Goal: Transaction & Acquisition: Obtain resource

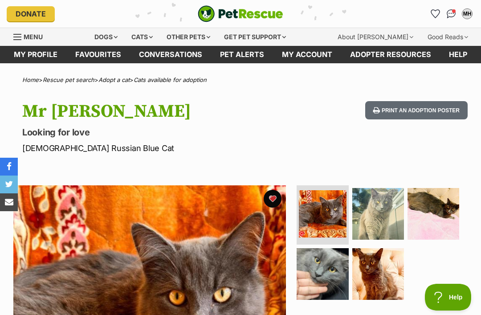
click at [447, 14] on img "Conversations" at bounding box center [450, 13] width 9 height 9
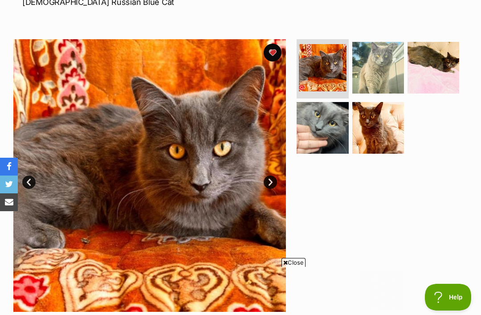
click at [321, 131] on img at bounding box center [322, 128] width 52 height 52
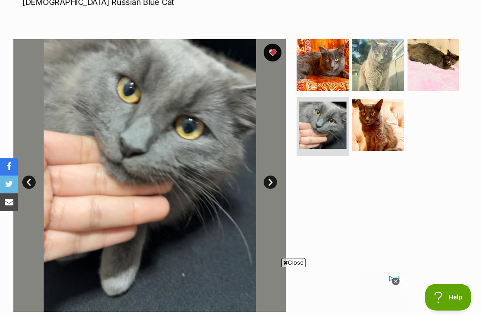
click at [271, 178] on link "Next" at bounding box center [269, 181] width 13 height 13
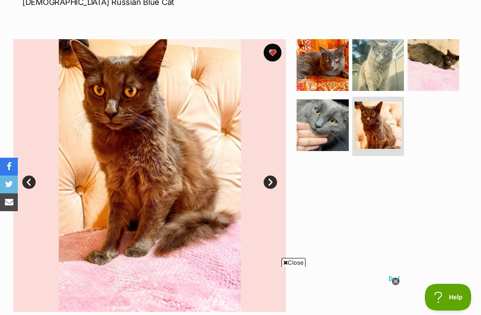
click at [276, 179] on link "Next" at bounding box center [269, 181] width 13 height 13
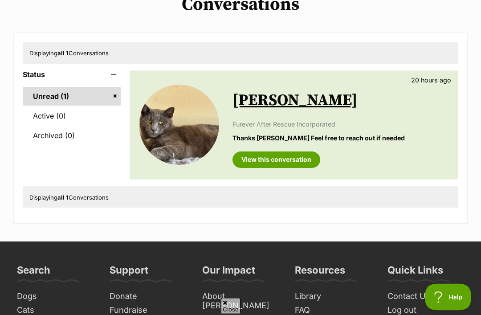
scroll to position [81, 0]
click at [292, 162] on link "View this conversation" at bounding box center [276, 159] width 88 height 16
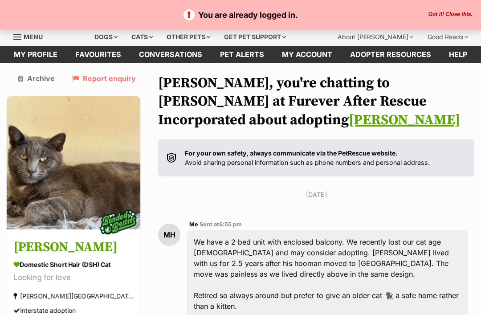
click at [452, 13] on button "Got it! Close this." at bounding box center [449, 14] width 49 height 7
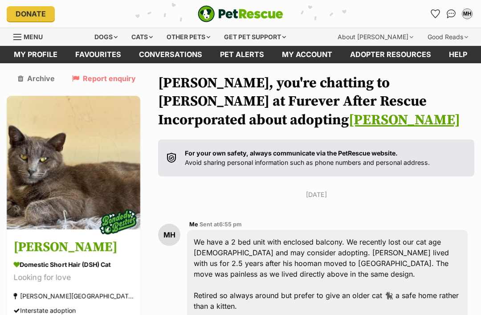
click at [148, 35] on div "Cats" at bounding box center [142, 37] width 34 height 18
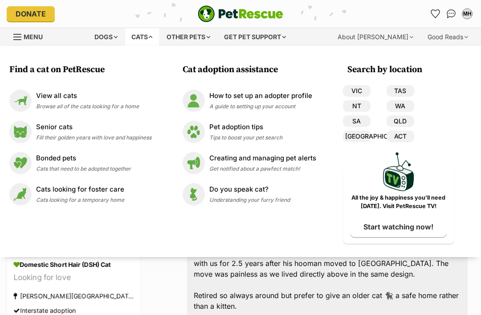
click at [104, 105] on span "Browse all of the cats looking for a home" at bounding box center [87, 106] width 103 height 7
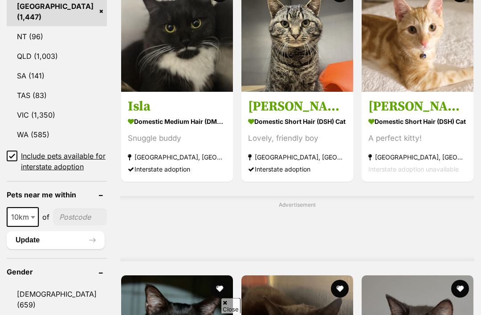
scroll to position [564, 0]
click at [65, 213] on input"] "postcode" at bounding box center [80, 216] width 54 height 17
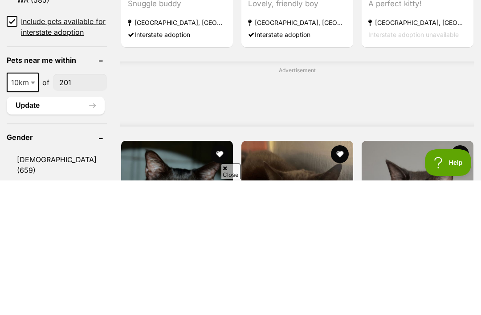
scroll to position [0, 0]
type input"] "2016"
click at [47, 231] on button "Update" at bounding box center [56, 240] width 98 height 18
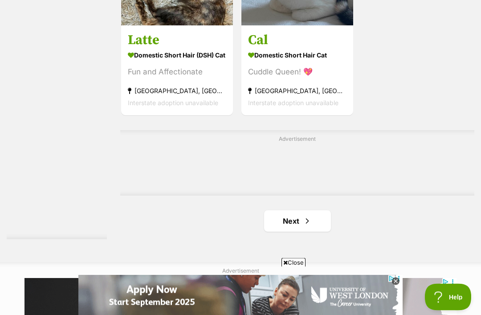
scroll to position [1820, 0]
click at [311, 231] on link "Next" at bounding box center [297, 220] width 67 height 21
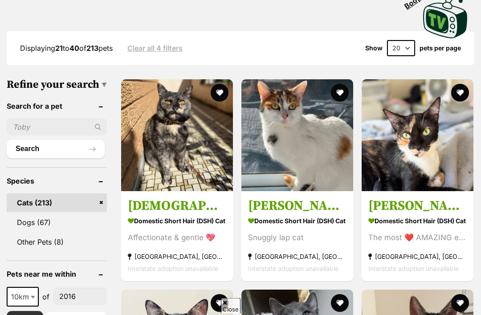
scroll to position [231, 0]
click at [407, 49] on select "20 40 60" at bounding box center [401, 48] width 28 height 16
select select "60"
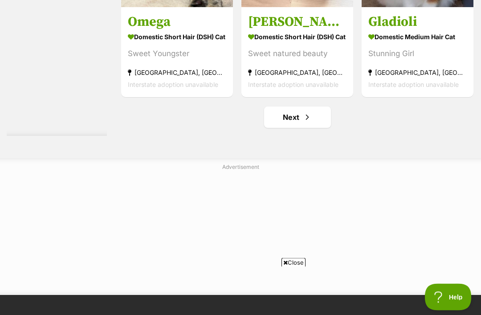
scroll to position [5347, 0]
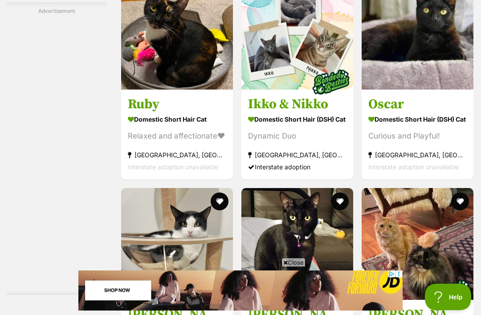
click at [287, 113] on h3 "Ikko & Nikko" at bounding box center [297, 104] width 98 height 17
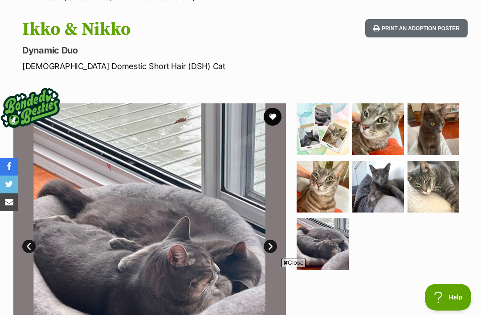
scroll to position [84, 0]
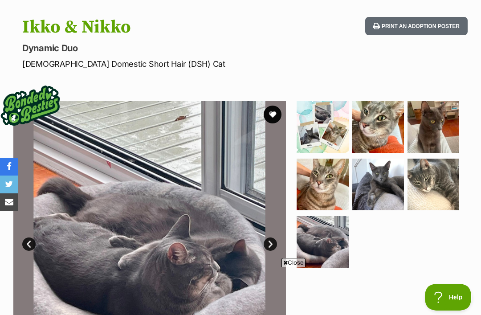
click at [381, 122] on img at bounding box center [378, 127] width 52 height 52
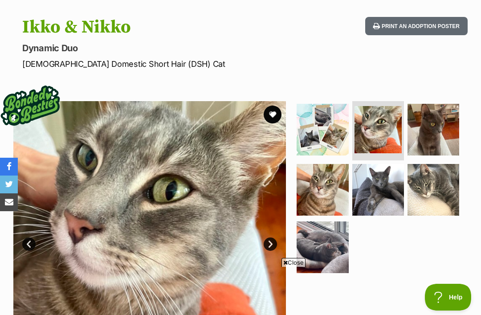
click at [438, 140] on img at bounding box center [433, 130] width 52 height 52
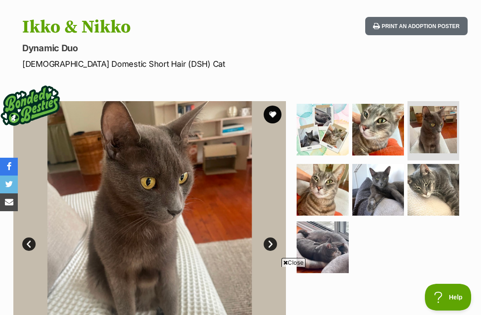
click at [348, 199] on img at bounding box center [322, 190] width 52 height 52
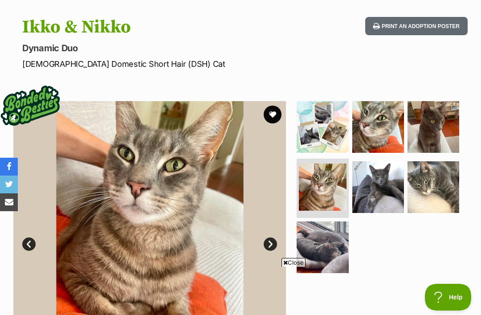
click at [386, 191] on img at bounding box center [378, 187] width 52 height 52
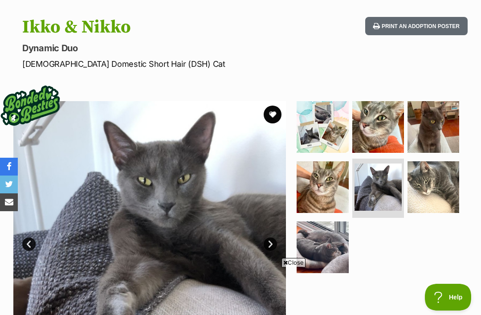
click at [436, 186] on img at bounding box center [433, 187] width 52 height 52
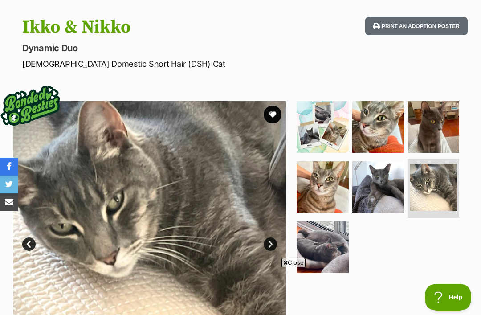
click at [315, 259] on img at bounding box center [322, 247] width 52 height 52
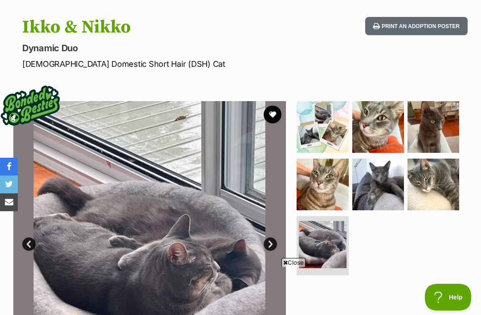
click at [323, 246] on img at bounding box center [322, 244] width 47 height 47
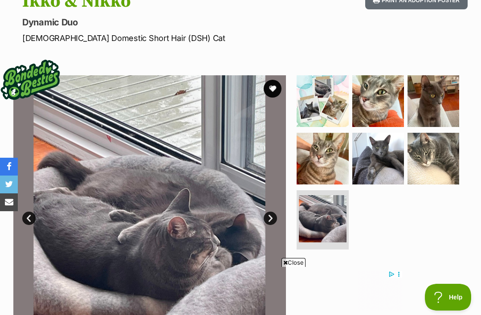
scroll to position [113, 0]
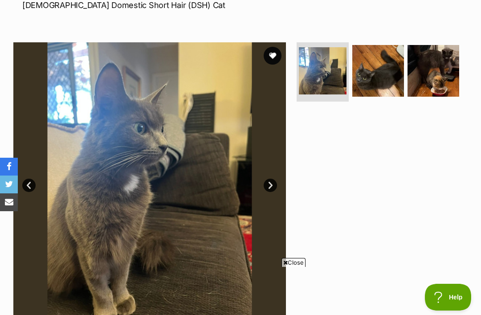
scroll to position [143, 0]
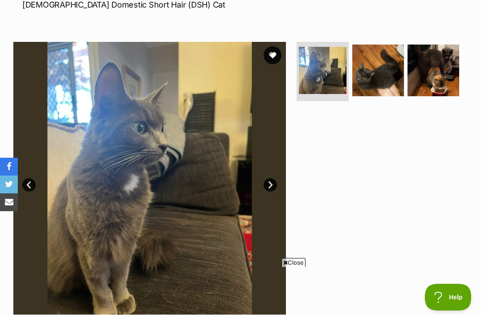
click at [390, 75] on img at bounding box center [378, 71] width 52 height 52
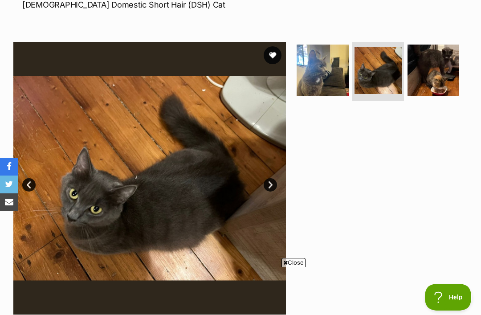
click at [440, 68] on img at bounding box center [433, 71] width 52 height 52
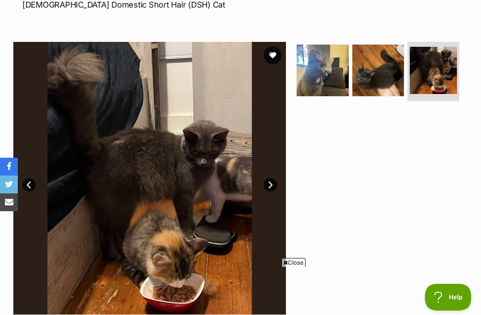
click at [381, 84] on img at bounding box center [378, 71] width 52 height 52
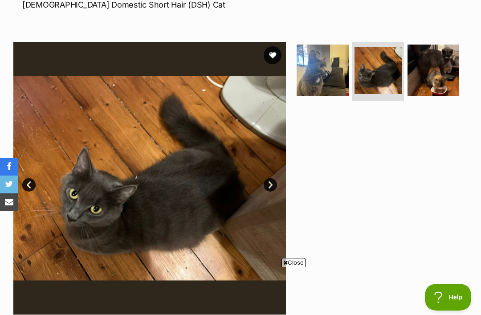
click at [321, 77] on img at bounding box center [322, 71] width 52 height 52
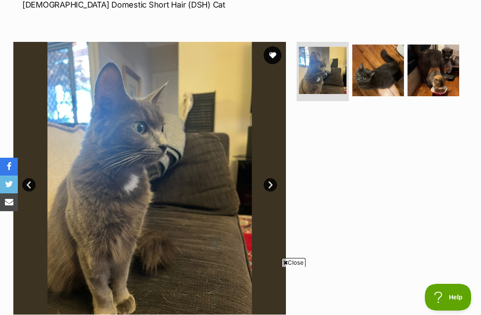
click at [272, 57] on button "favourite" at bounding box center [272, 55] width 18 height 18
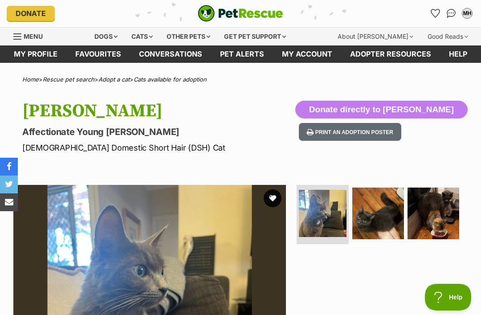
scroll to position [0, 0]
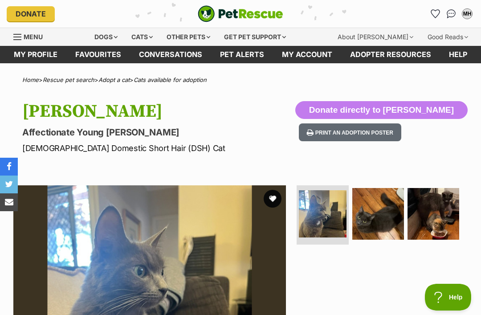
click at [276, 200] on button "favourite" at bounding box center [272, 199] width 18 height 18
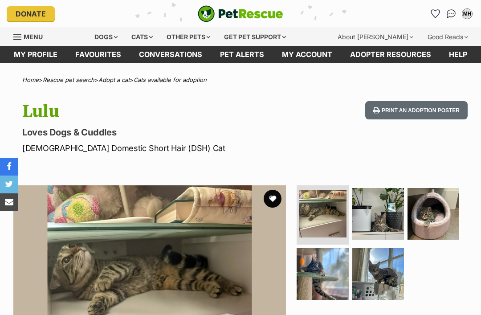
click at [327, 218] on img at bounding box center [322, 213] width 47 height 47
click at [384, 215] on img at bounding box center [378, 214] width 52 height 52
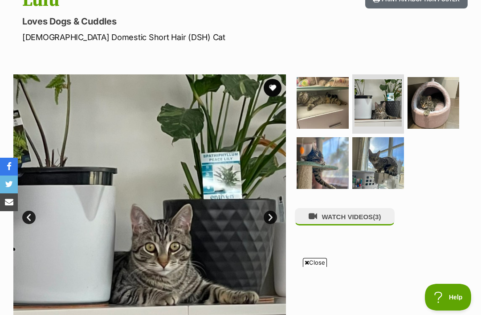
click at [438, 111] on img at bounding box center [433, 103] width 52 height 52
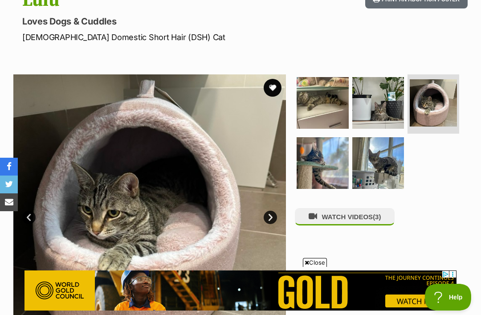
click at [323, 173] on img at bounding box center [322, 163] width 52 height 52
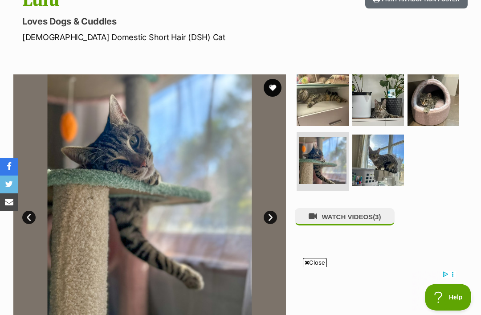
click at [389, 161] on img at bounding box center [378, 160] width 52 height 52
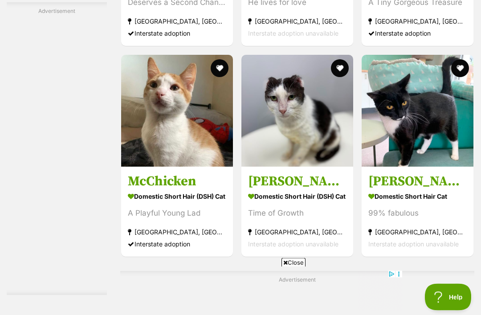
scroll to position [4504, 0]
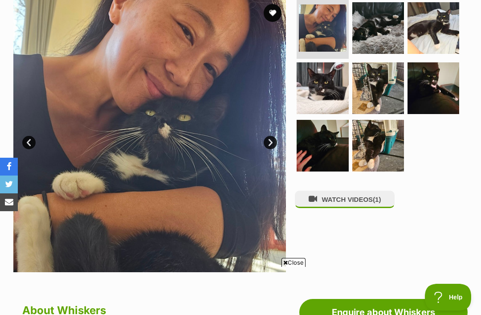
scroll to position [185, 0]
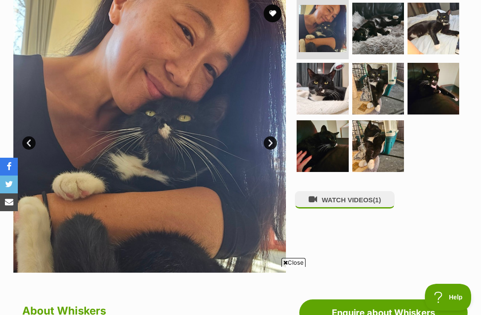
click at [381, 143] on img at bounding box center [378, 146] width 52 height 52
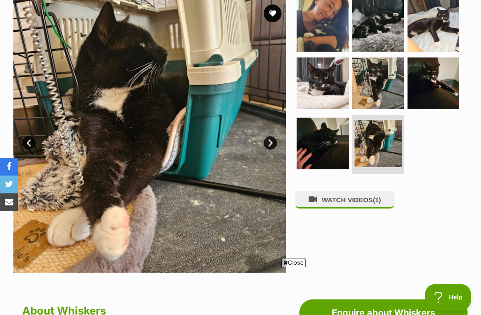
click at [370, 91] on img at bounding box center [378, 83] width 52 height 52
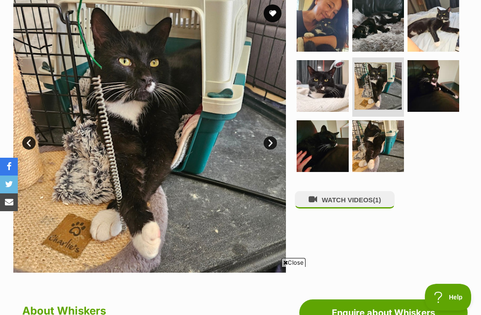
click at [328, 144] on img at bounding box center [322, 146] width 52 height 52
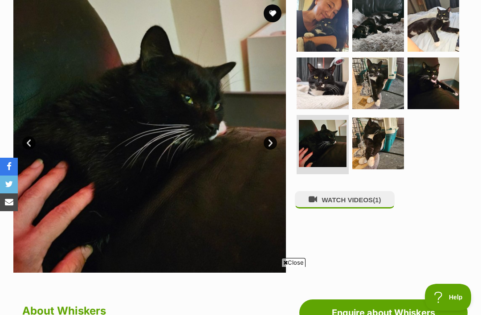
click at [435, 89] on img at bounding box center [433, 83] width 52 height 52
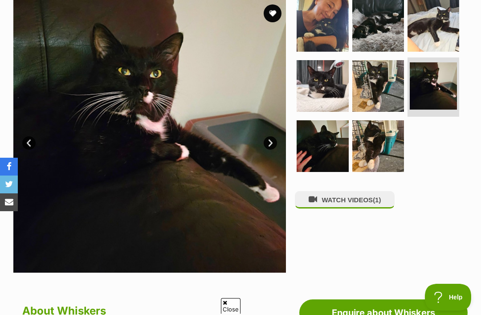
click at [374, 197] on button "WATCH VIDEOS (1)" at bounding box center [345, 199] width 100 height 17
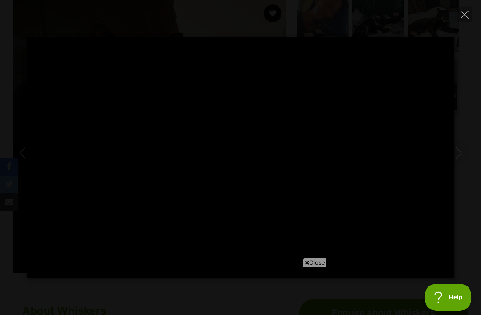
click at [307, 262] on icon at bounding box center [306, 262] width 4 height 6
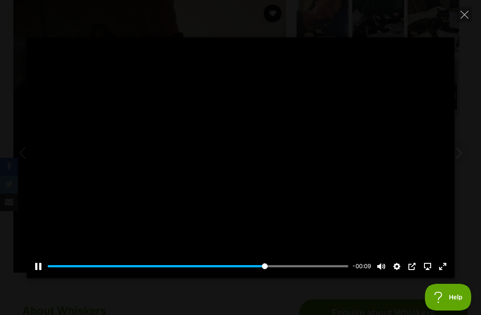
click at [468, 15] on button "Close" at bounding box center [464, 15] width 16 height 16
type input "73.63"
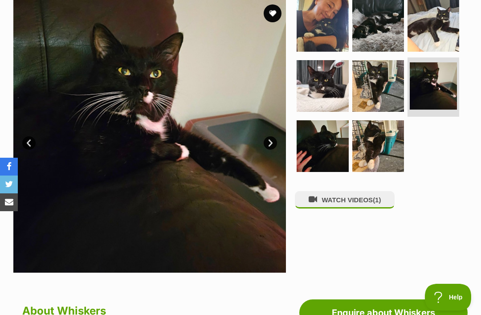
click at [277, 12] on button "favourite" at bounding box center [272, 13] width 18 height 18
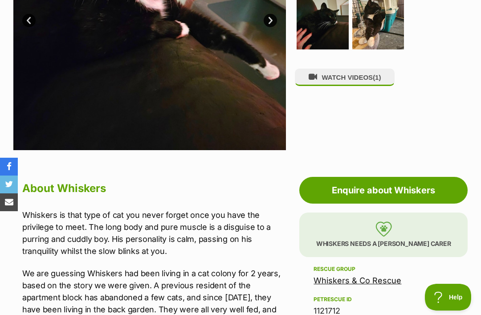
scroll to position [0, 0]
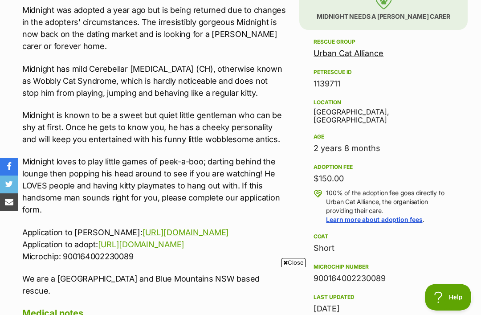
scroll to position [565, 0]
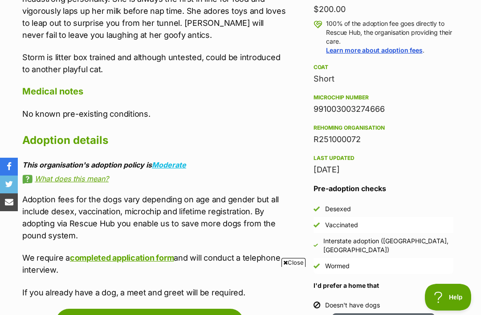
scroll to position [653, 0]
